Goal: Transaction & Acquisition: Purchase product/service

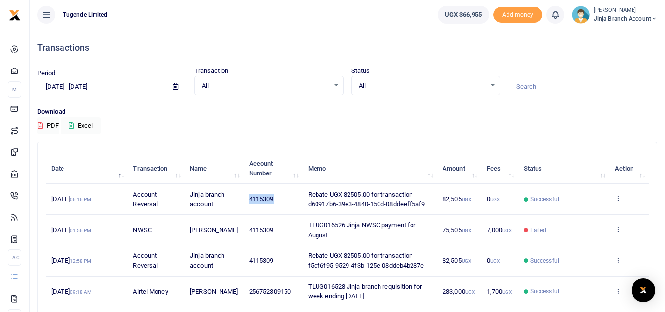
drag, startPoint x: 270, startPoint y: 200, endPoint x: 238, endPoint y: 200, distance: 32.5
click at [244, 200] on td "4115309" at bounding box center [273, 199] width 59 height 31
click at [276, 202] on td "4115309" at bounding box center [273, 199] width 59 height 31
drag, startPoint x: 297, startPoint y: 227, endPoint x: 343, endPoint y: 239, distance: 47.4
click at [343, 239] on td "TLUG016526 Jinja NWSC payment for August" at bounding box center [370, 230] width 134 height 31
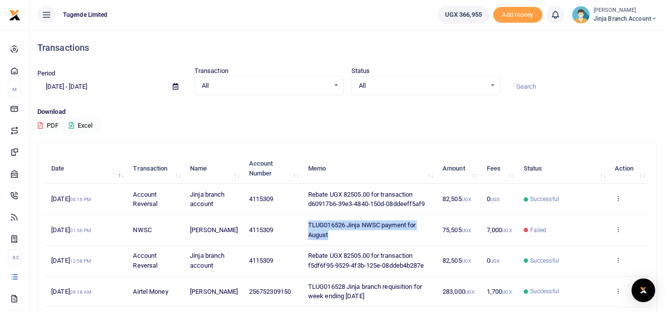
copy span "TLUG016526 Jinja NWSC payment for August"
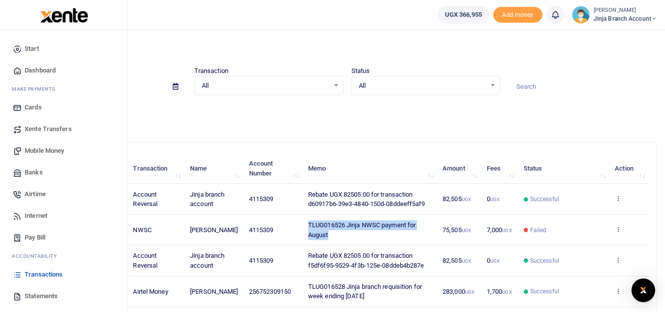
click at [45, 153] on span "Mobile Money" at bounding box center [44, 151] width 39 height 10
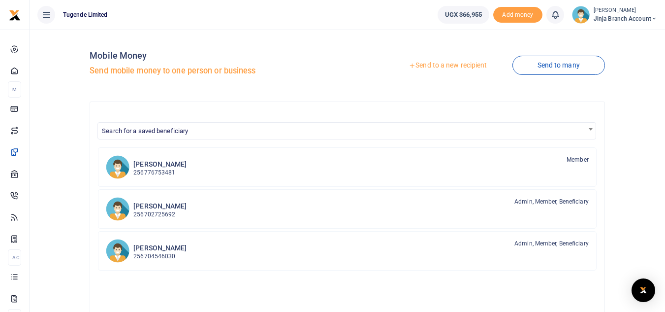
click at [465, 66] on link "Send to a new recipient" at bounding box center [447, 66] width 128 height 18
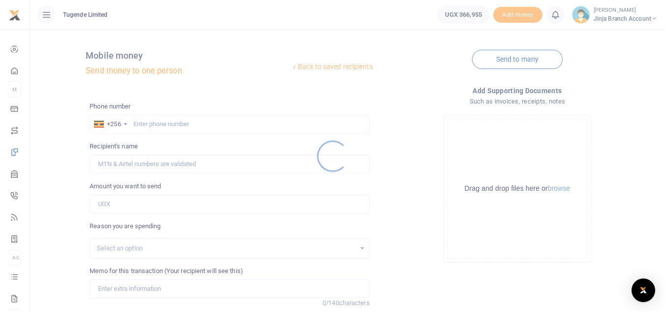
click at [147, 119] on div at bounding box center [332, 156] width 665 height 312
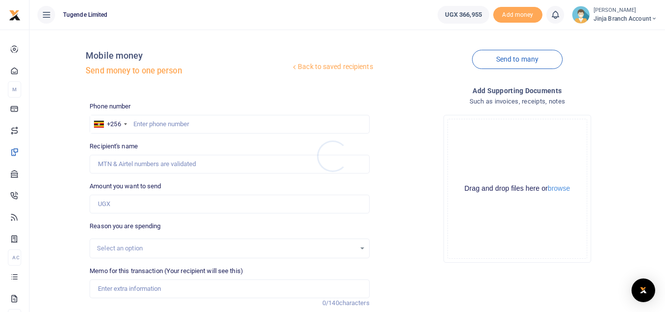
click at [144, 124] on div at bounding box center [332, 156] width 665 height 312
click at [170, 128] on input "text" at bounding box center [230, 124] width 280 height 19
type input "703691451"
type input "[PERSON_NAME]"
type input "703691451"
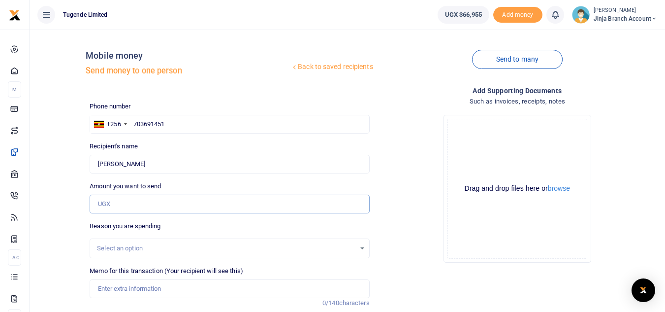
click at [126, 204] on input "Amount you want to send" at bounding box center [230, 203] width 280 height 19
type input "79,005"
click at [131, 245] on div "Select an option" at bounding box center [226, 248] width 258 height 10
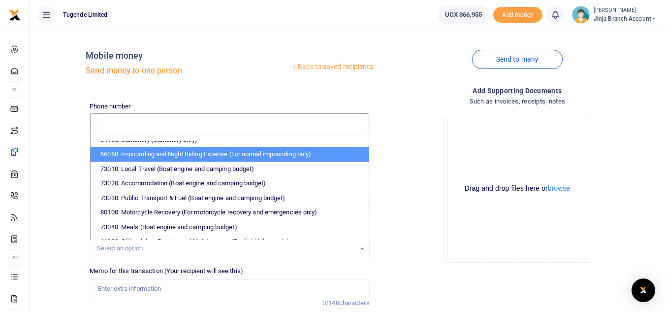
scroll to position [148, 0]
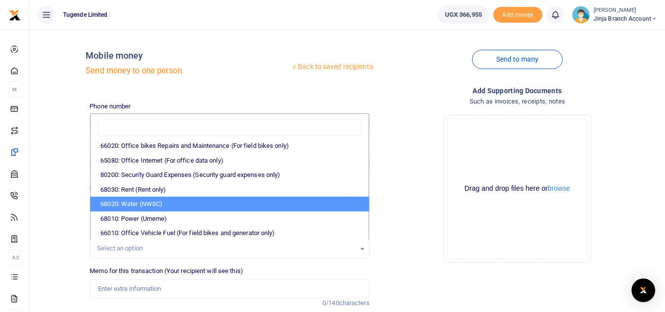
click at [159, 206] on li "68020: Water (NWSC)" at bounding box center [230, 203] width 278 height 15
select select "38"
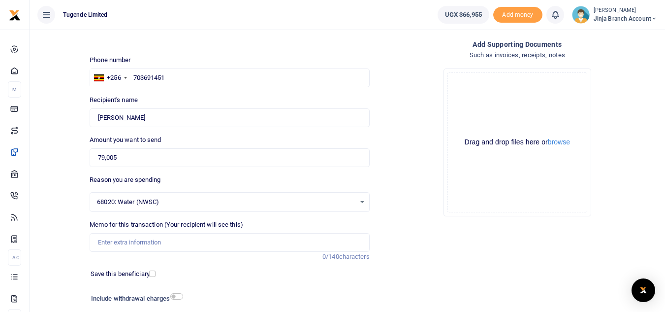
scroll to position [49, 0]
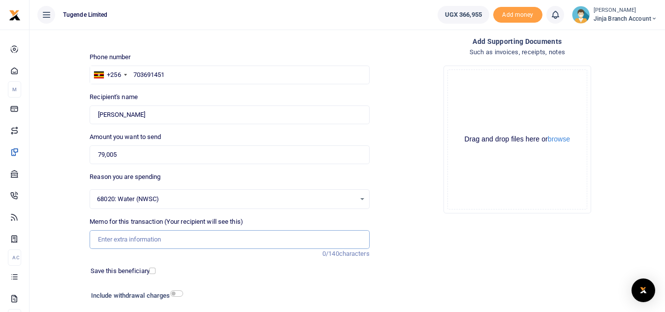
click at [131, 246] on input "Memo for this transaction (Your recipient will see this)" at bounding box center [230, 239] width 280 height 19
paste input "TLUG016526 Jinja NWSC payment for August"
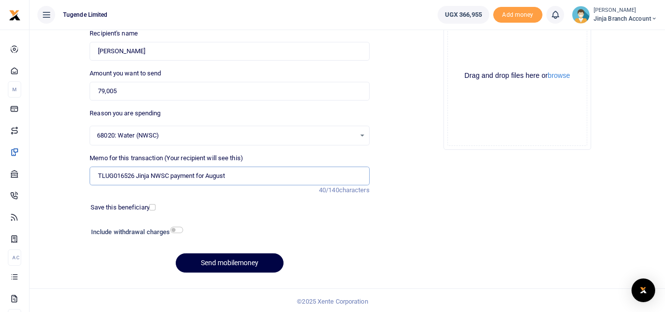
scroll to position [115, 0]
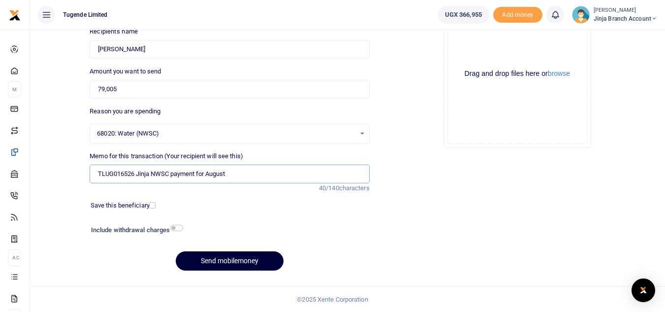
type input "TLUG016526 Jinja NWSC payment for August"
click at [205, 259] on button "Send mobilemoney" at bounding box center [230, 260] width 108 height 19
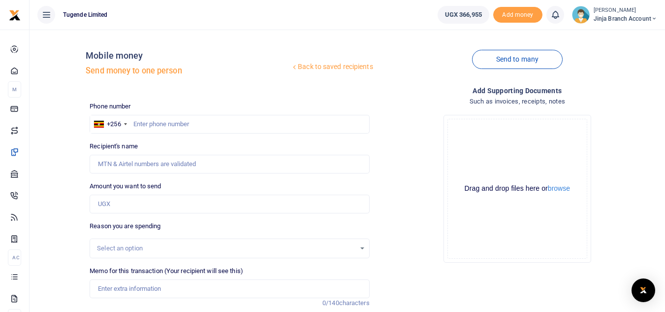
click at [608, 15] on span "Jinja branch account" at bounding box center [626, 18] width 64 height 9
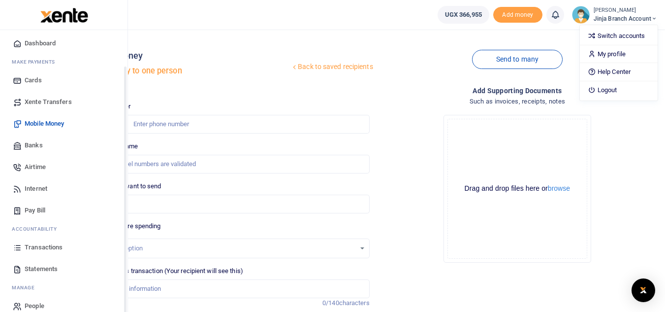
scroll to position [39, 0]
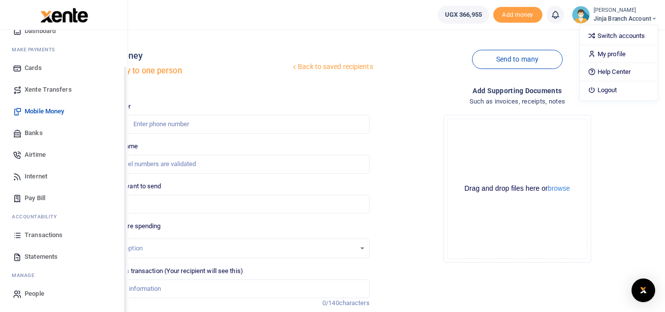
click at [46, 234] on span "Transactions" at bounding box center [44, 235] width 38 height 10
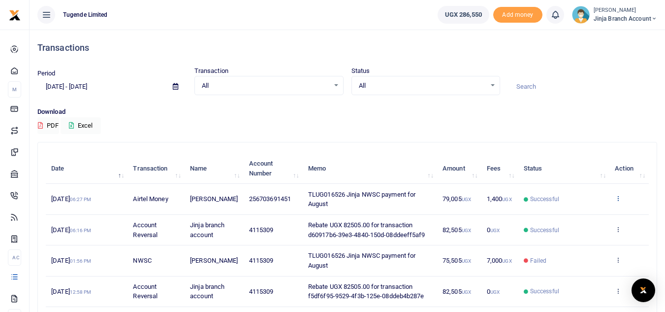
click at [618, 199] on icon at bounding box center [618, 197] width 6 height 7
click at [574, 214] on link "View details" at bounding box center [582, 215] width 78 height 14
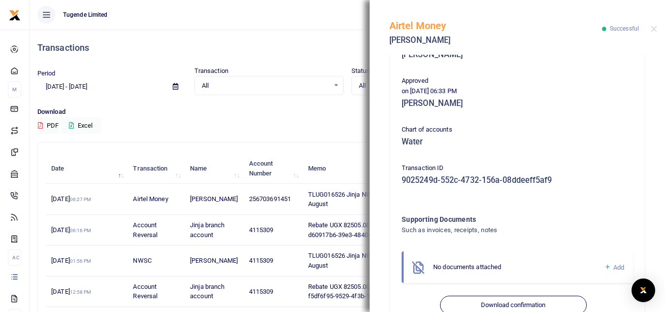
scroll to position [251, 0]
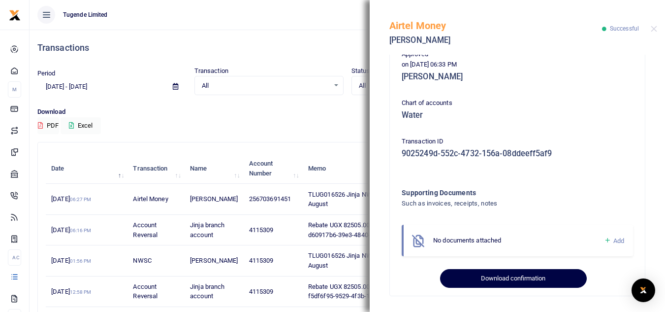
click at [519, 285] on button "Download confirmation" at bounding box center [513, 278] width 146 height 19
click at [504, 283] on button "Download confirmation" at bounding box center [513, 278] width 146 height 19
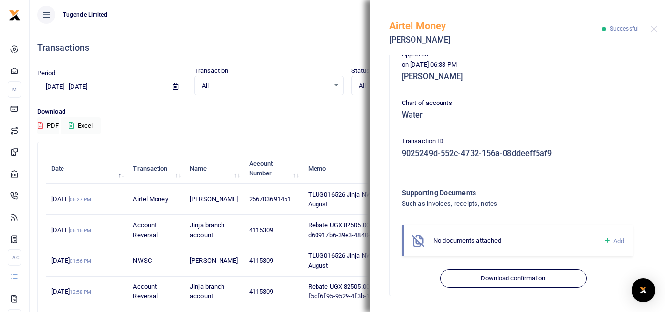
click at [263, 91] on div "All Select an option... All Airtime Internet Utilities Invoices Mobile Money Pa…" at bounding box center [268, 86] width 149 height 20
click at [261, 126] on div "Download PDF Excel" at bounding box center [347, 120] width 620 height 27
click at [274, 48] on h4 "Transactions" at bounding box center [347, 47] width 620 height 11
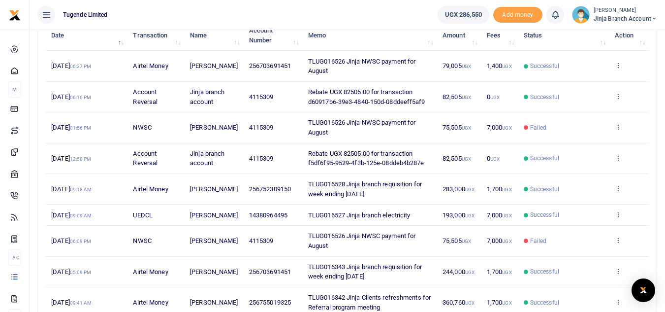
scroll to position [148, 0]
